Goal: Find specific page/section: Find specific page/section

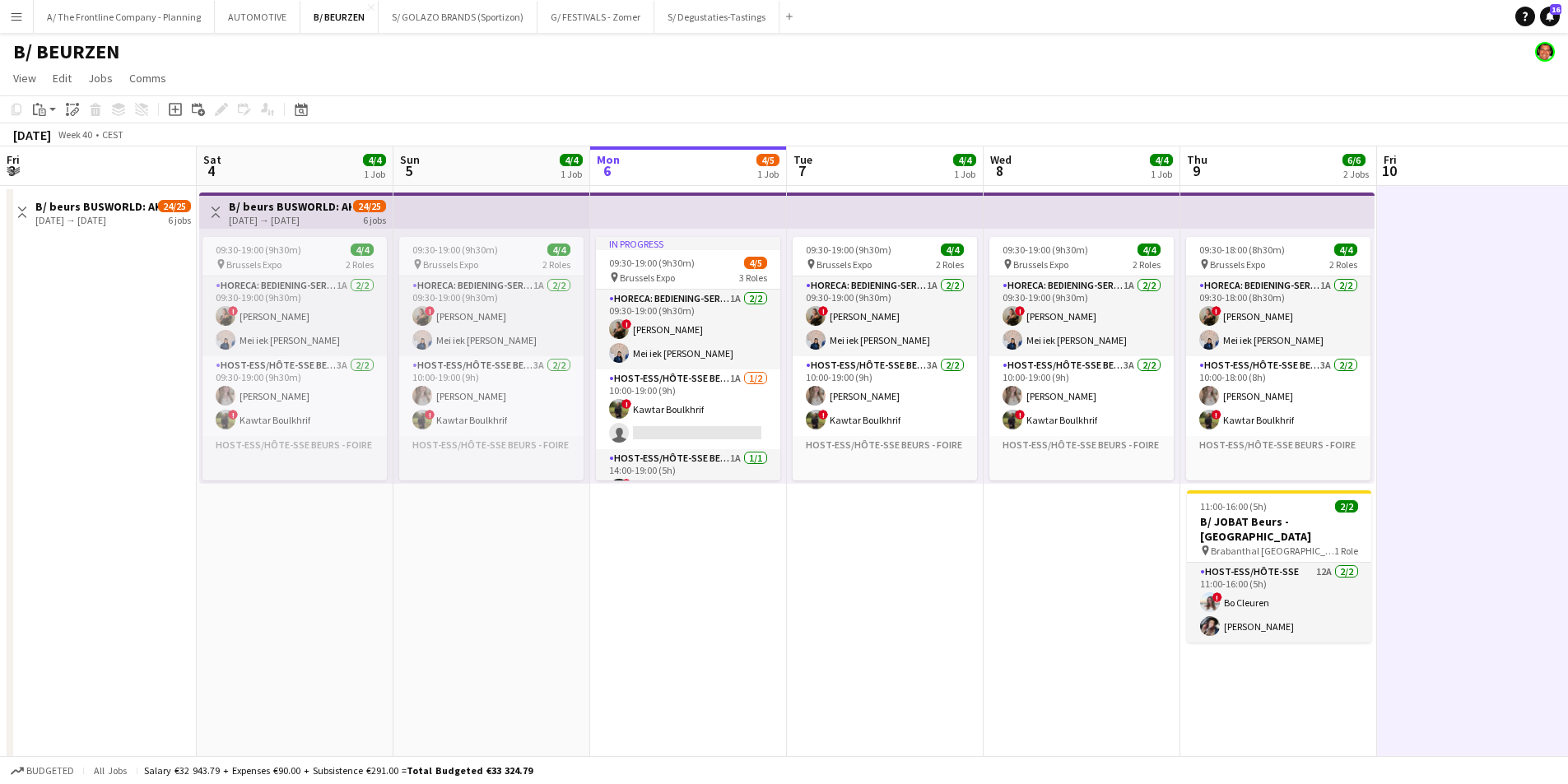
scroll to position [0, 393]
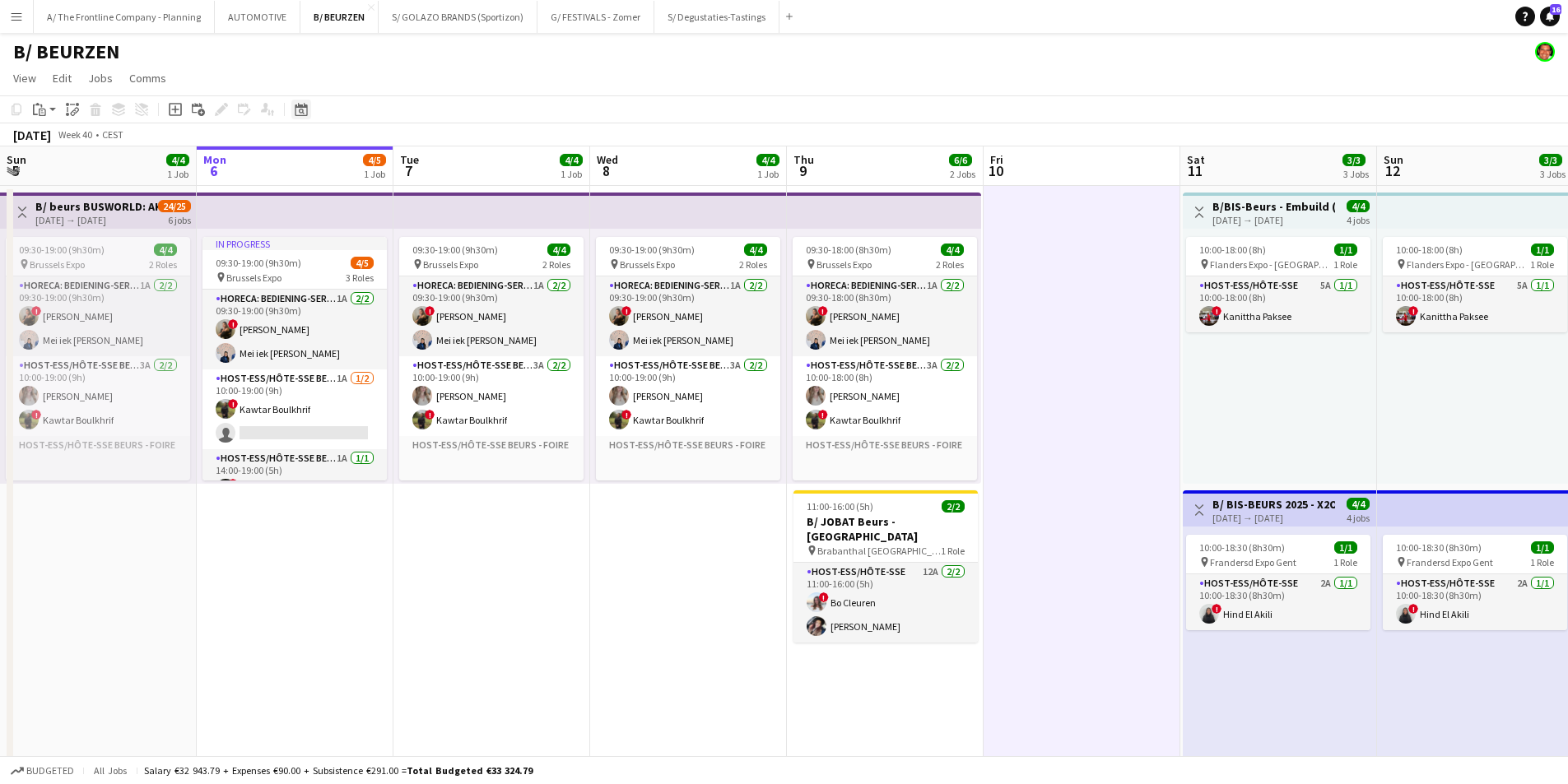
click at [303, 115] on icon "Date picker" at bounding box center [301, 109] width 13 height 13
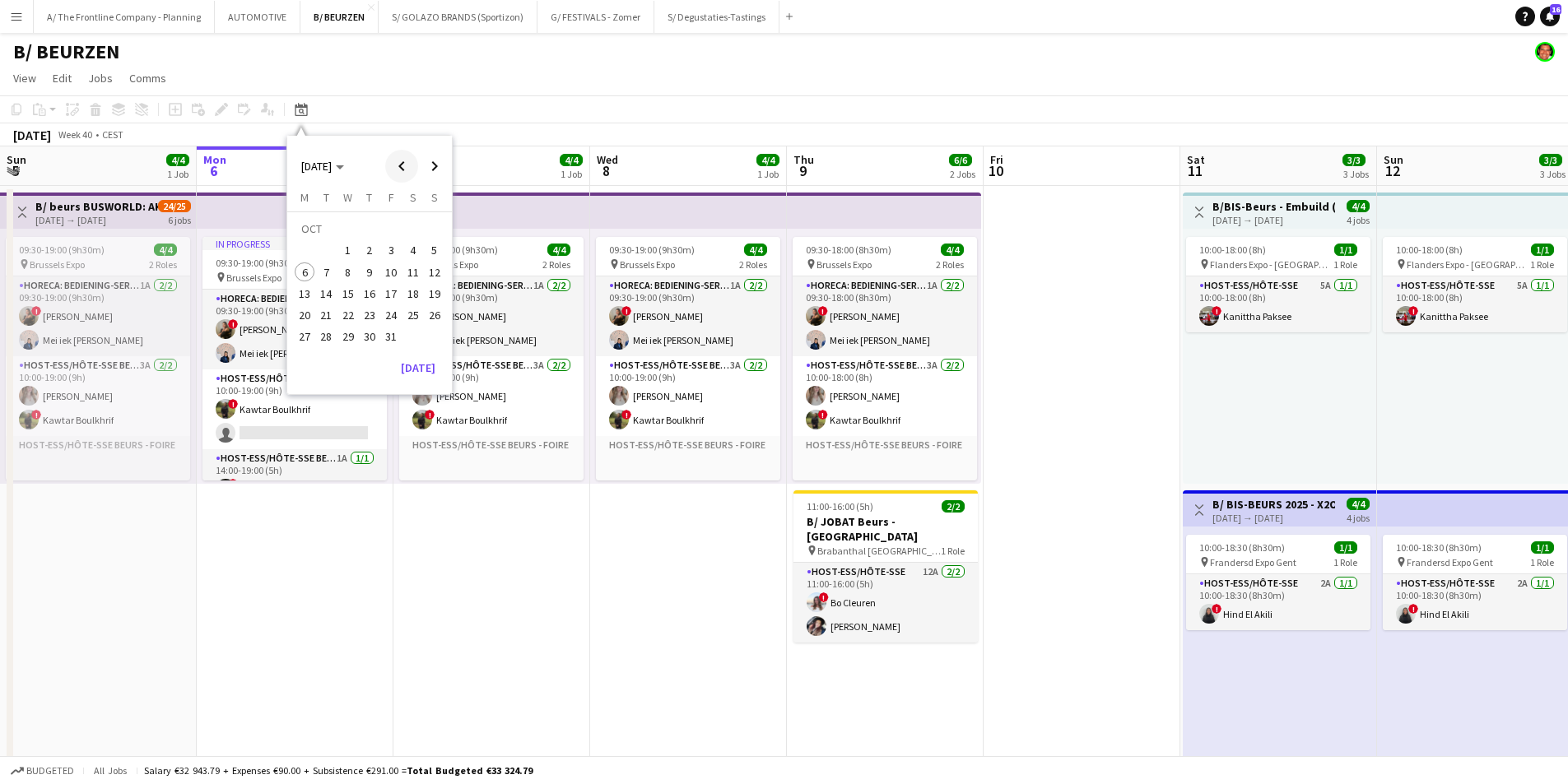
click at [393, 171] on span "Previous month" at bounding box center [401, 165] width 33 height 33
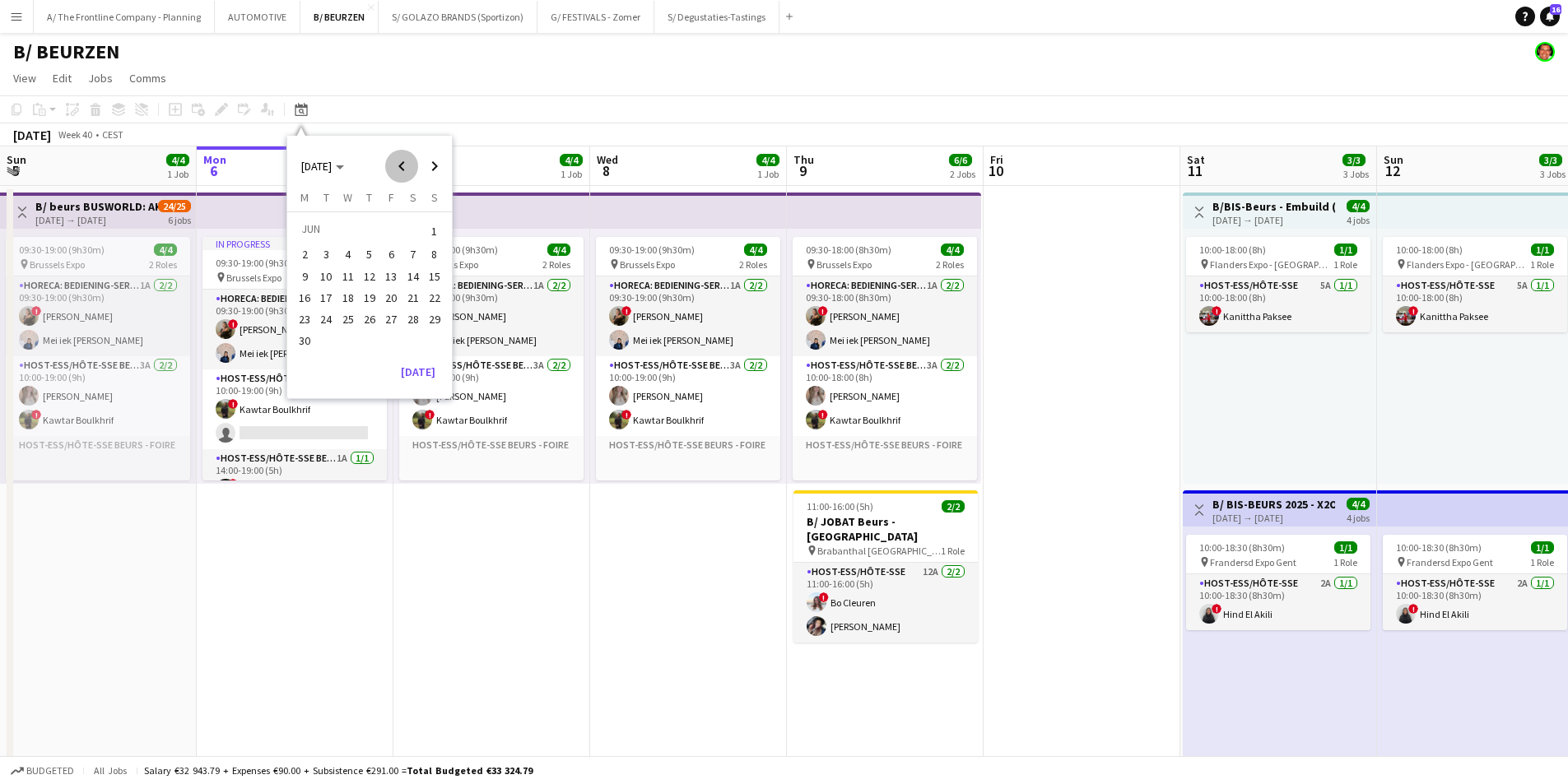
click at [393, 171] on span "Previous month" at bounding box center [401, 165] width 33 height 33
click at [260, 18] on button "AUTOMOTIVE Close" at bounding box center [257, 17] width 85 height 32
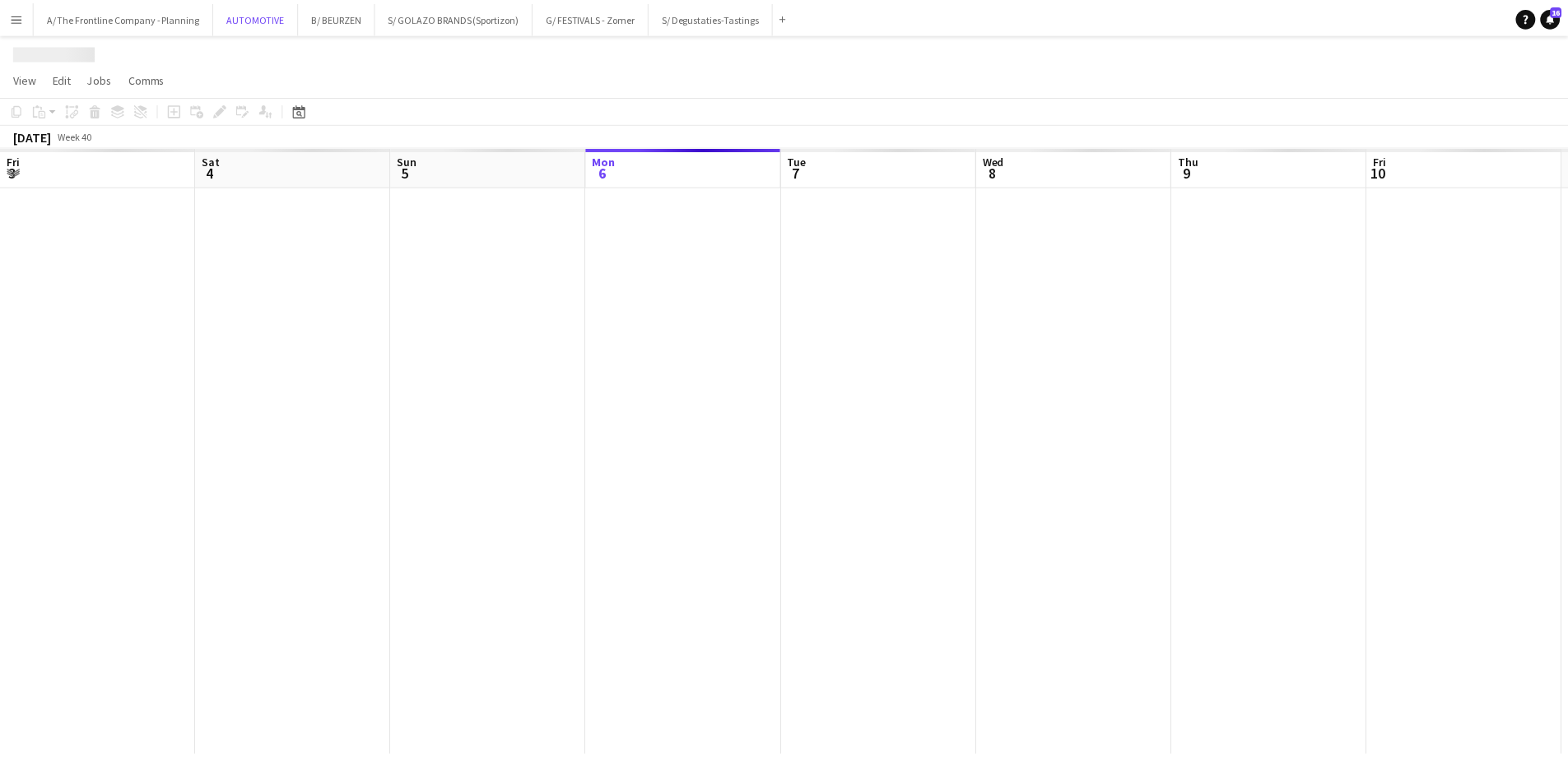
scroll to position [0, 393]
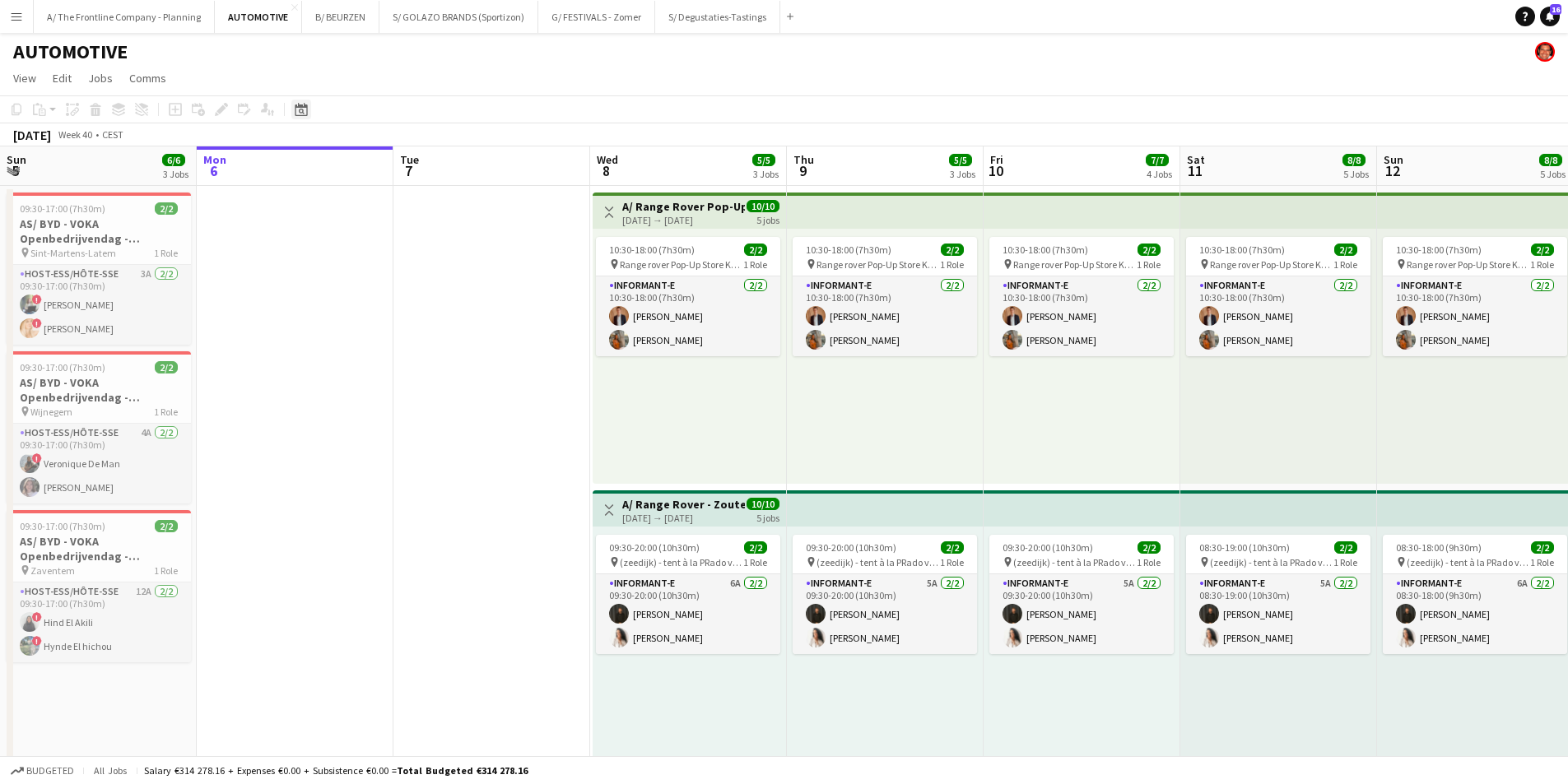
click at [301, 109] on icon "Date picker" at bounding box center [301, 109] width 13 height 13
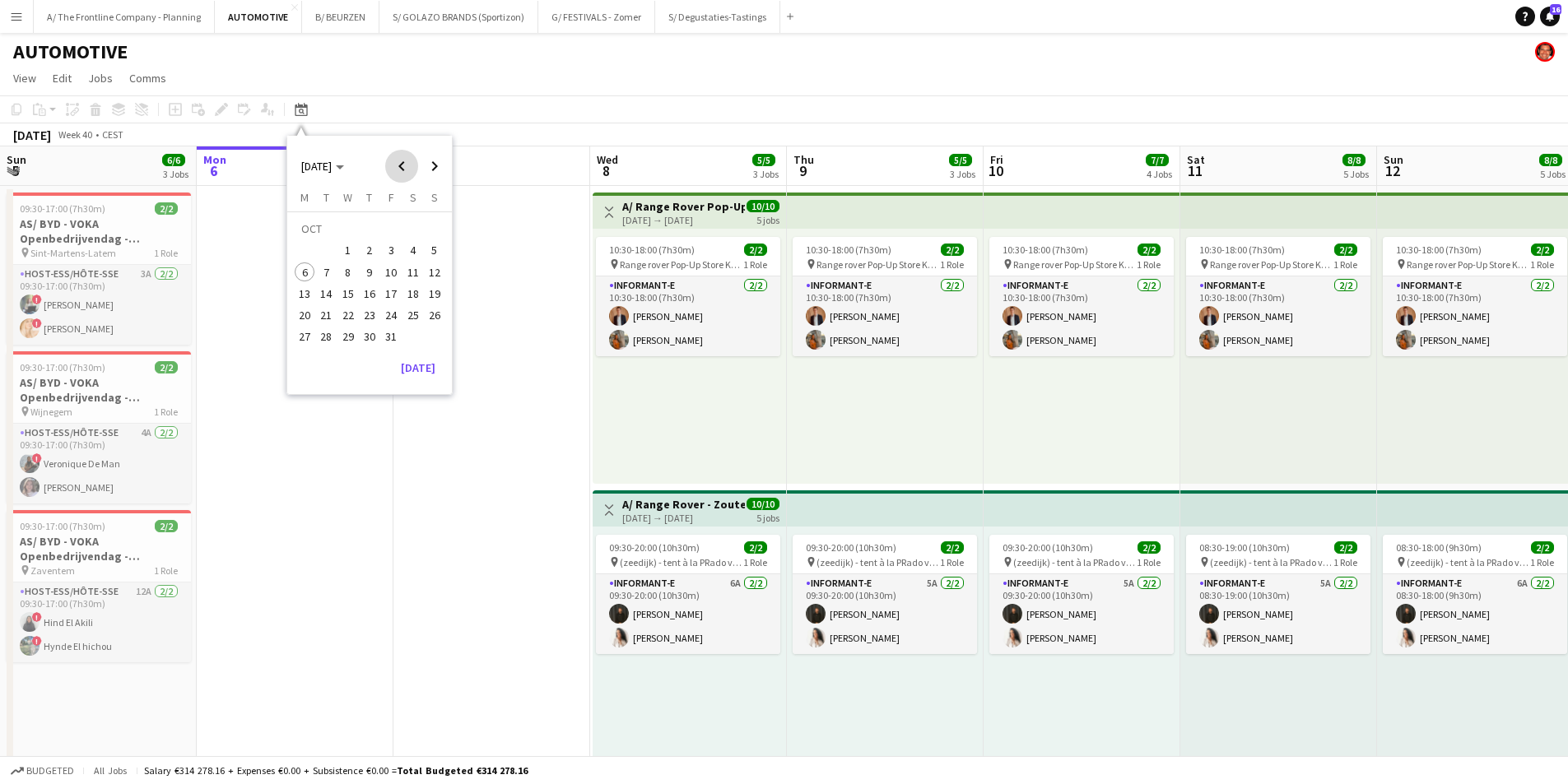
click at [400, 169] on span "Previous month" at bounding box center [401, 165] width 33 height 33
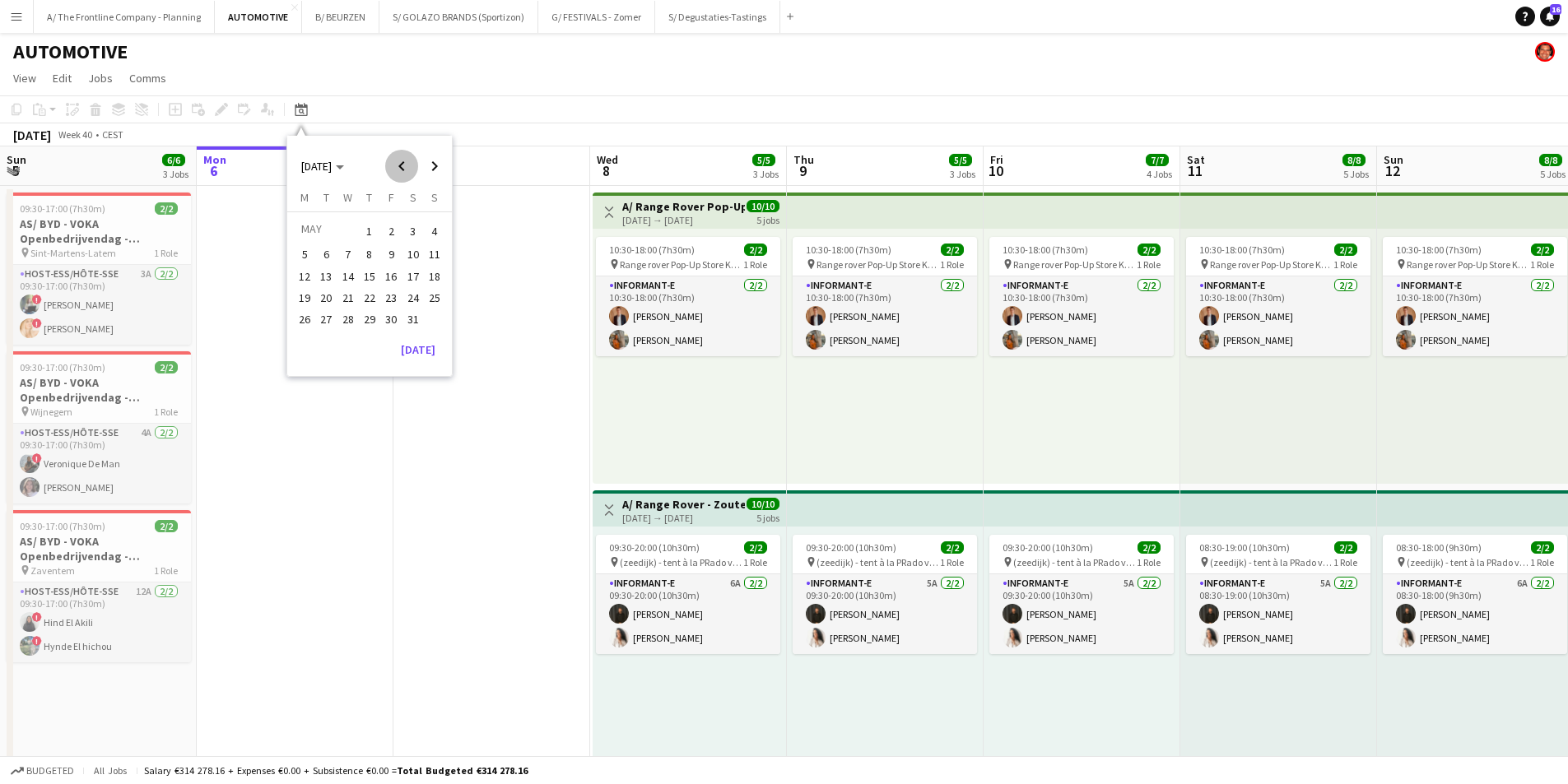
click at [400, 169] on span "Previous month" at bounding box center [401, 165] width 33 height 33
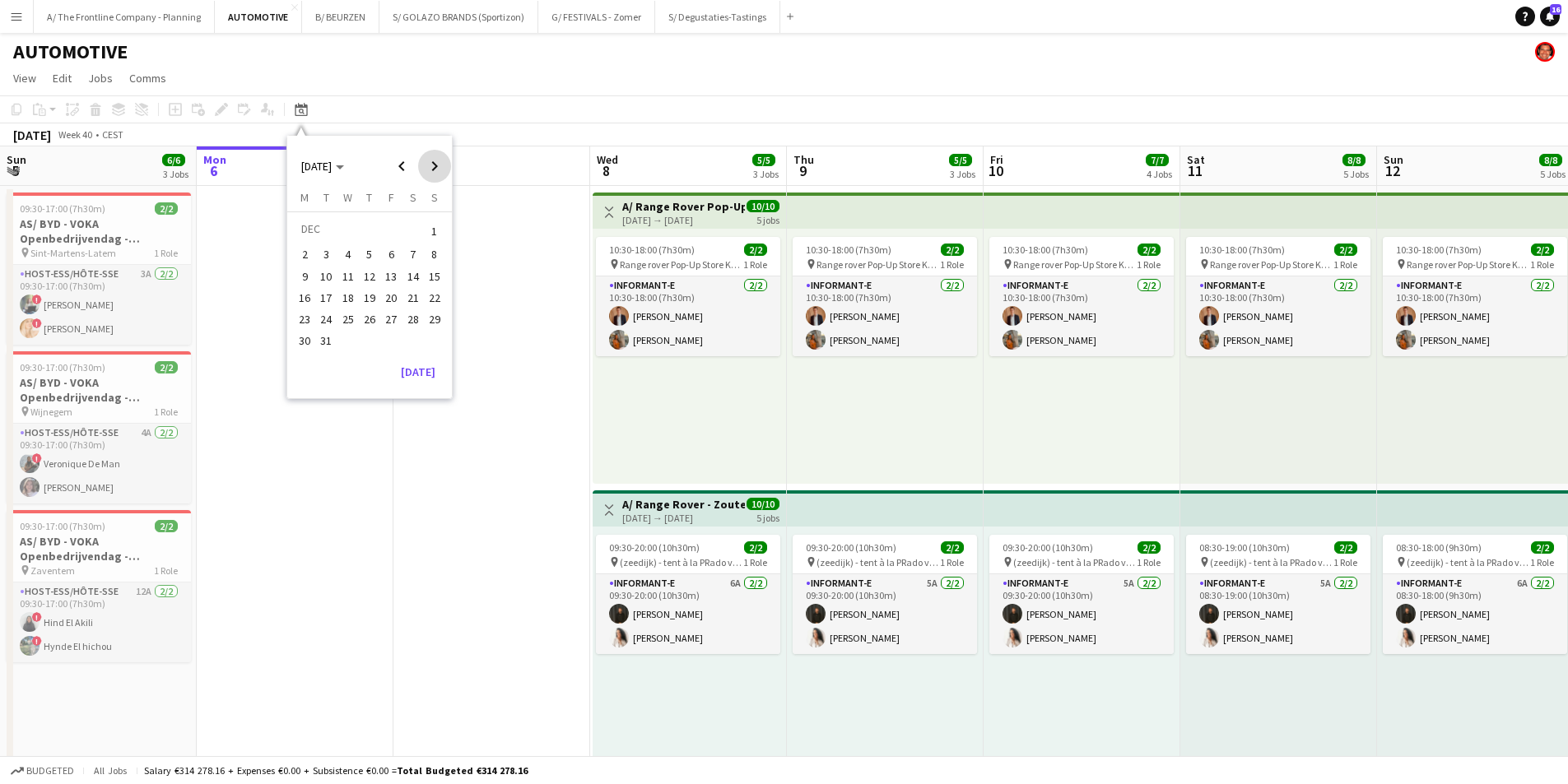
click at [433, 167] on span "Next month" at bounding box center [434, 165] width 33 height 33
click at [404, 274] on span "11" at bounding box center [413, 272] width 20 height 20
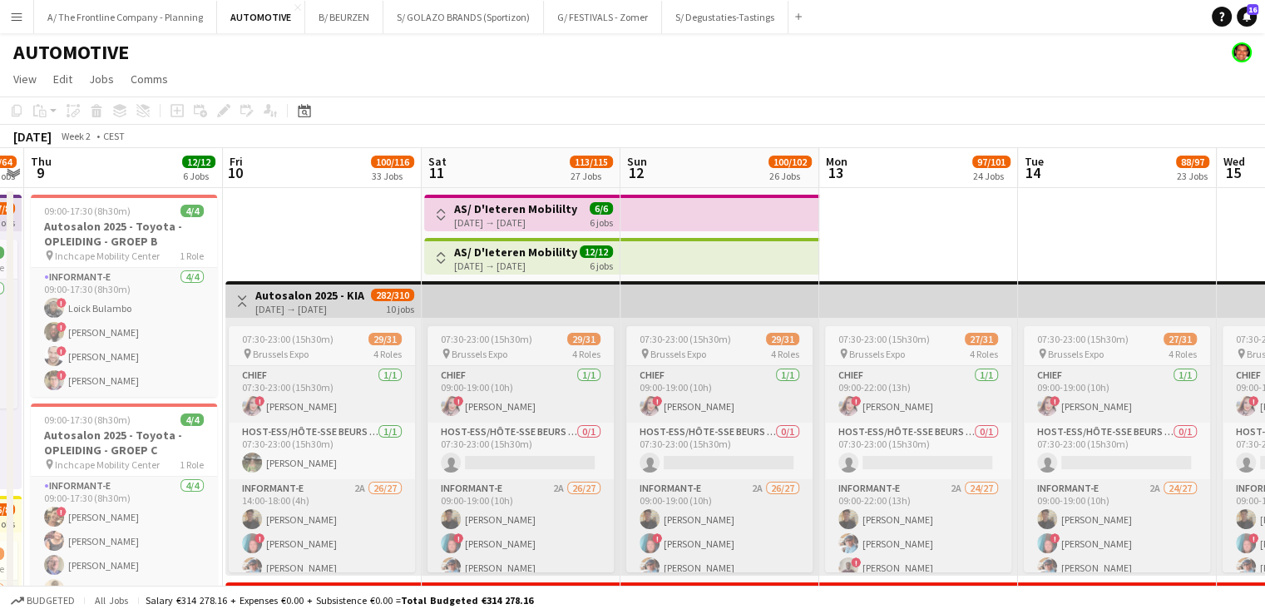
scroll to position [0, 572]
